Goal: Navigation & Orientation: Find specific page/section

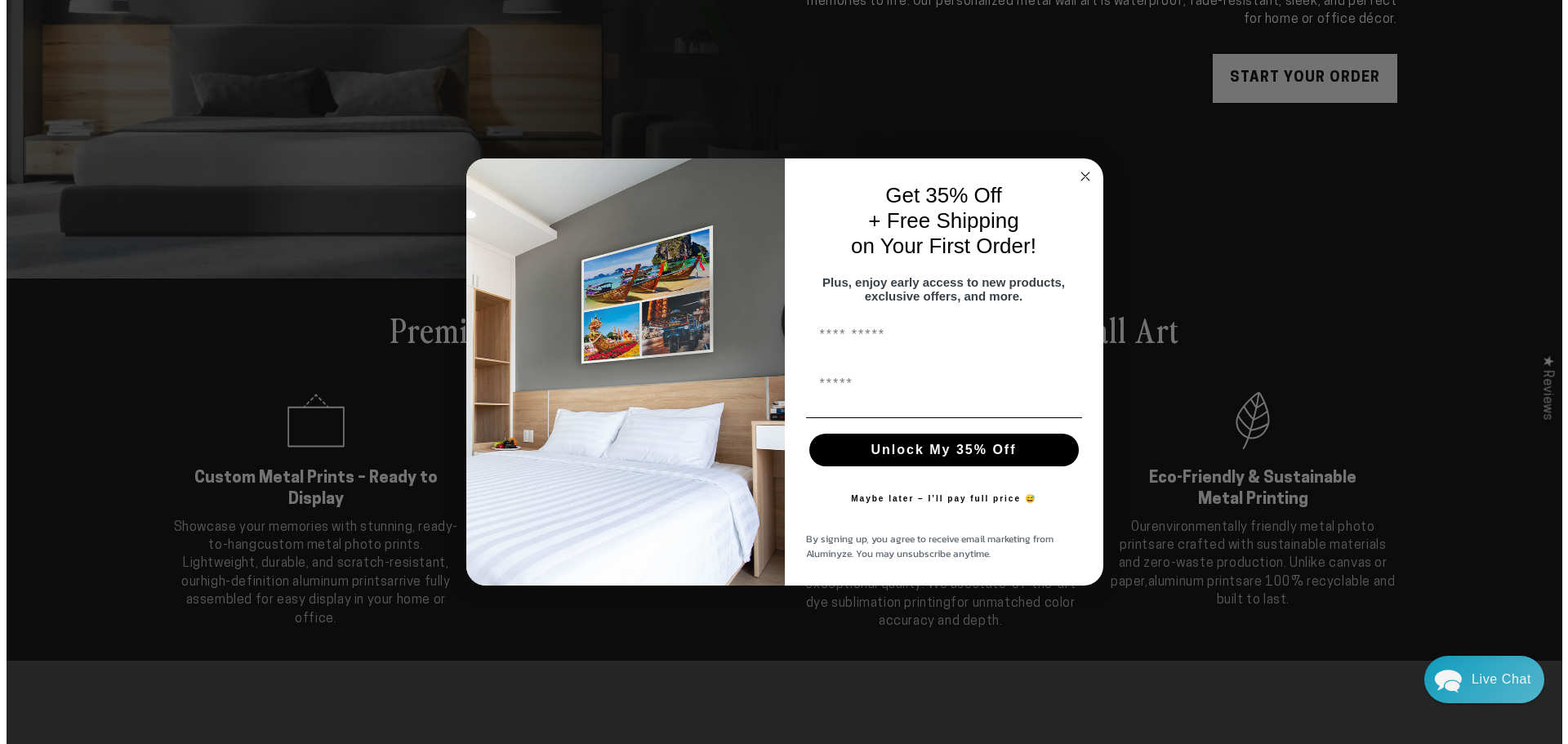
scroll to position [411, 0]
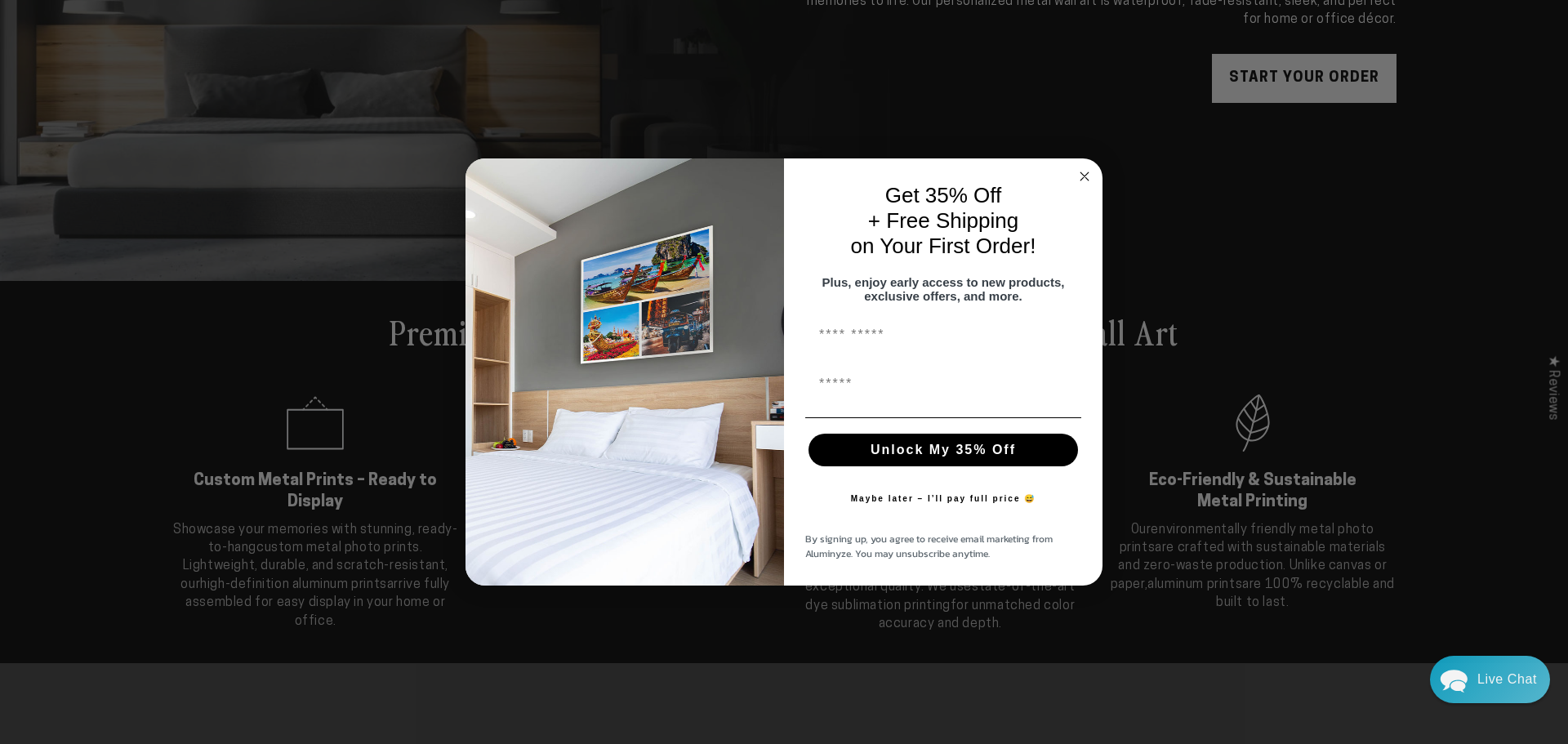
click at [1088, 167] on circle "Close dialog" at bounding box center [1084, 176] width 19 height 19
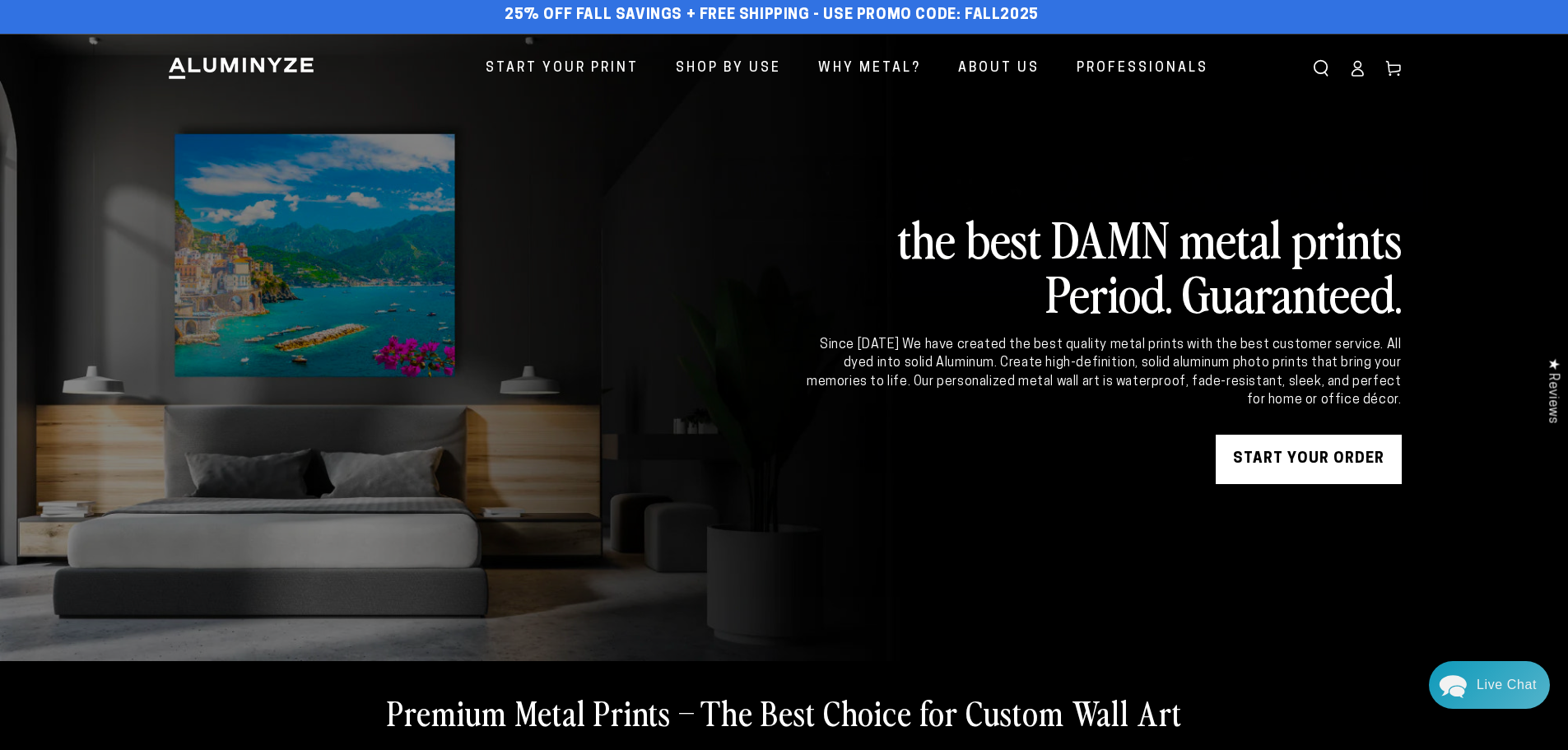
scroll to position [0, 0]
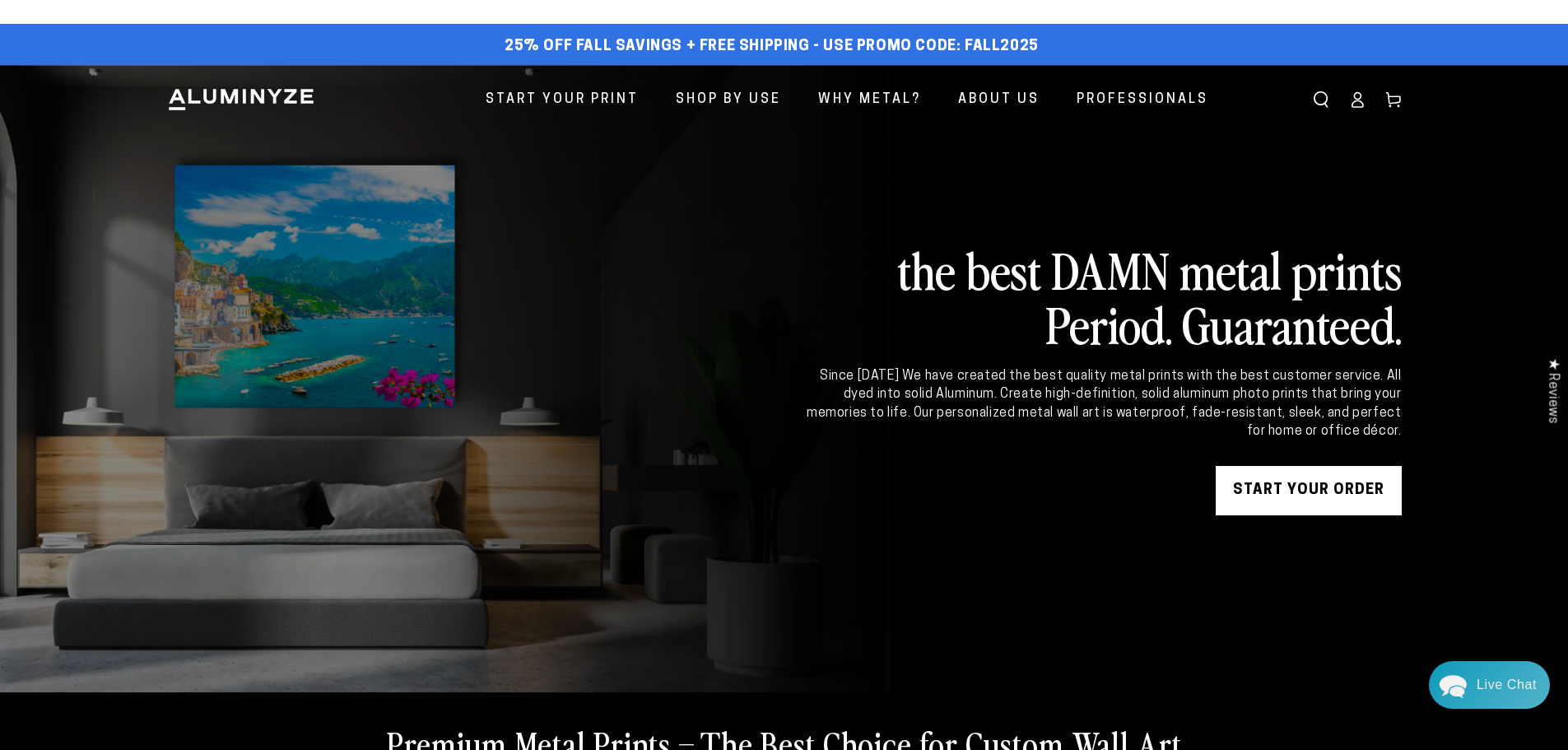
click at [262, 86] on header "Start Your Print Shop By Use Shop By Use For Home For Business" at bounding box center [784, 99] width 1317 height 70
click at [265, 102] on img at bounding box center [241, 99] width 148 height 25
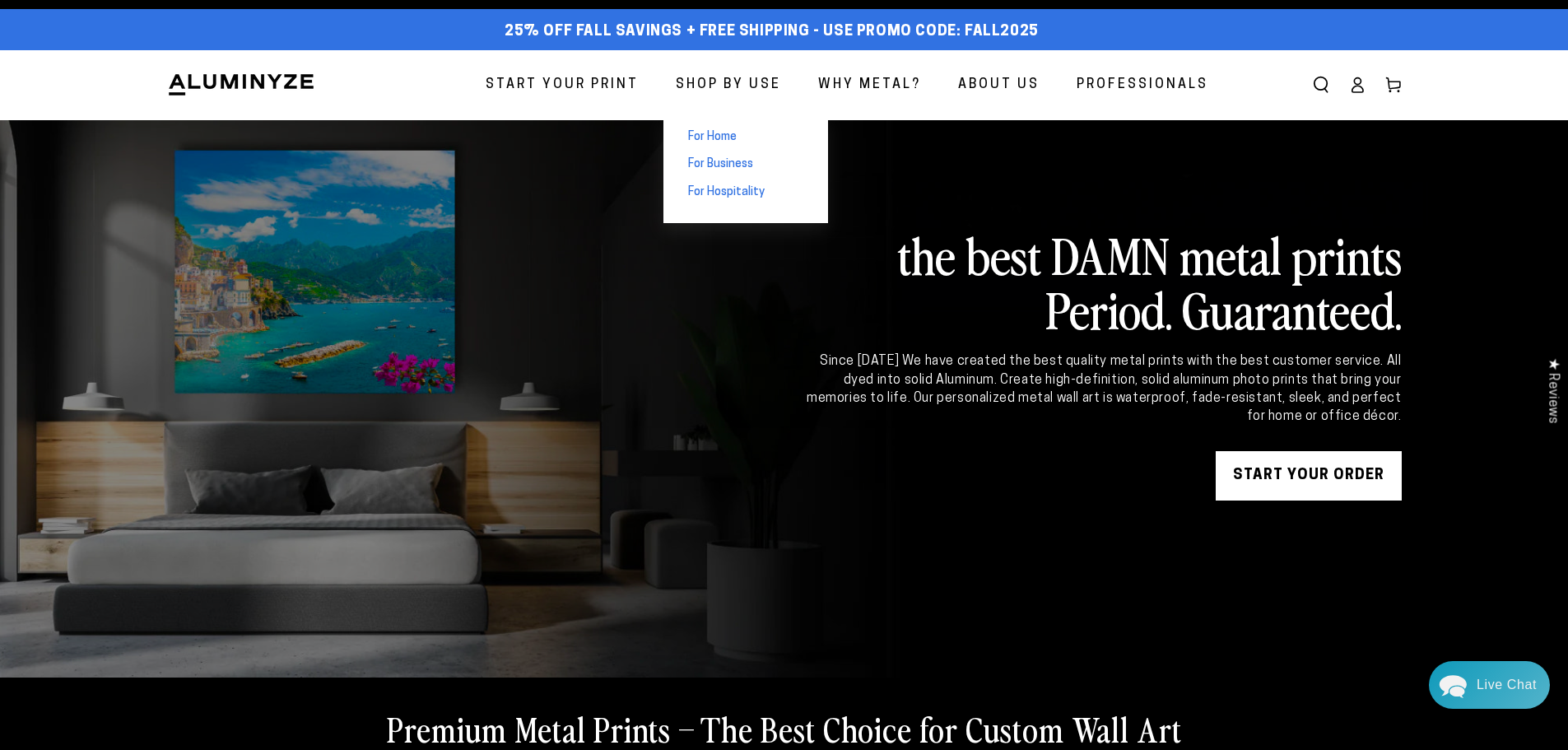
click at [725, 130] on span "For Home" at bounding box center [712, 137] width 48 height 16
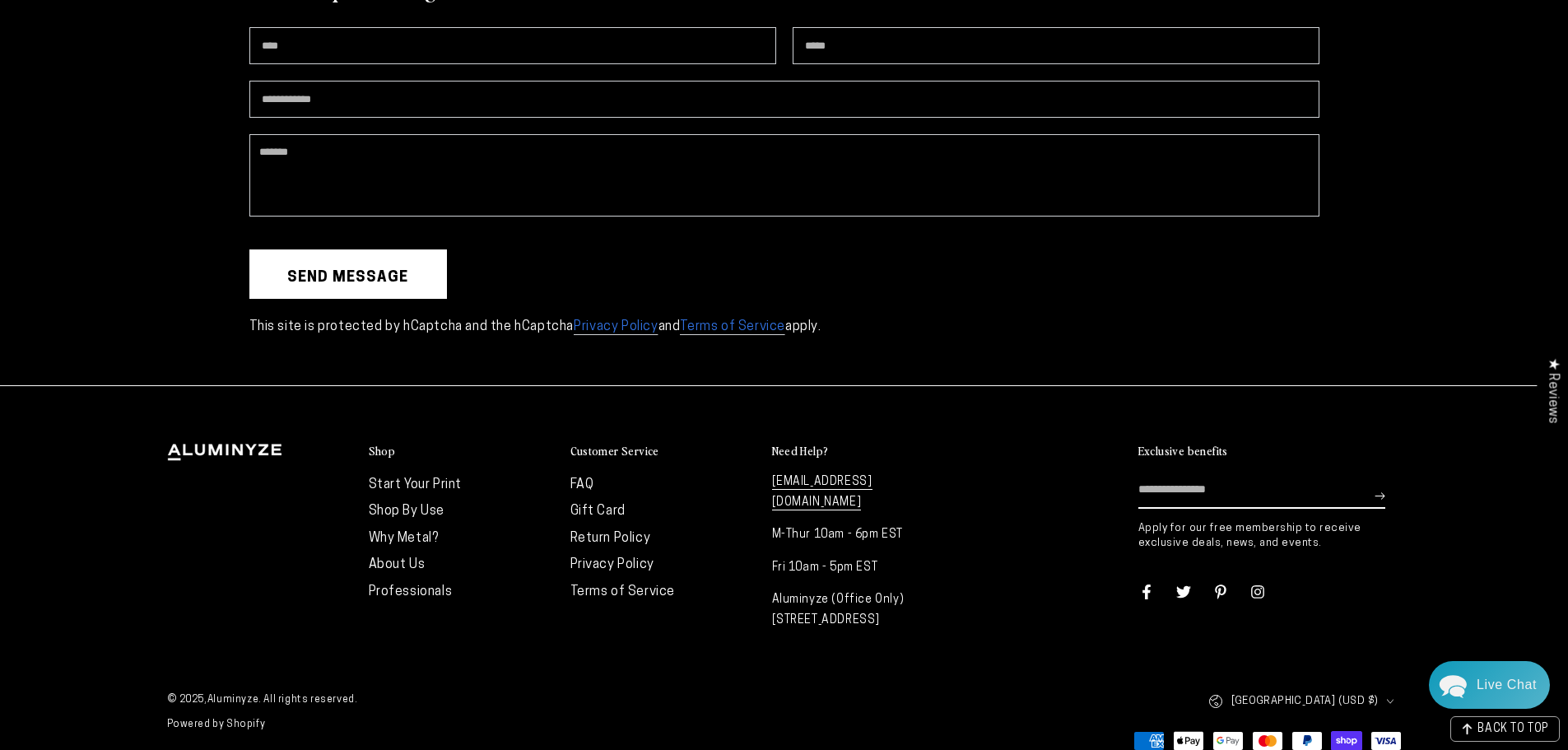
scroll to position [3855, 0]
